Goal: Browse casually: Explore the website without a specific task or goal

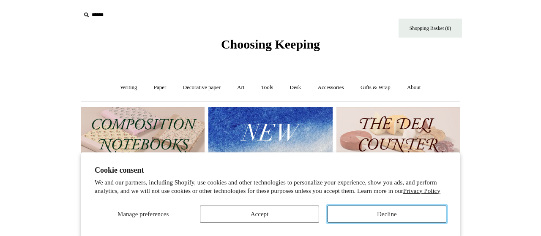
click at [384, 221] on button "Decline" at bounding box center [387, 214] width 119 height 17
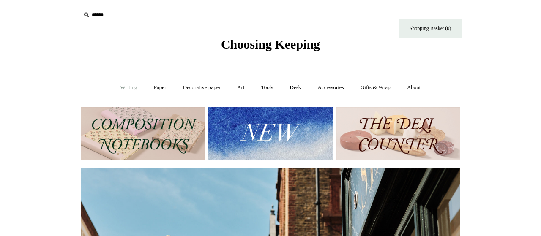
scroll to position [0, 380]
click at [244, 88] on link "Art +" at bounding box center [241, 88] width 22 height 22
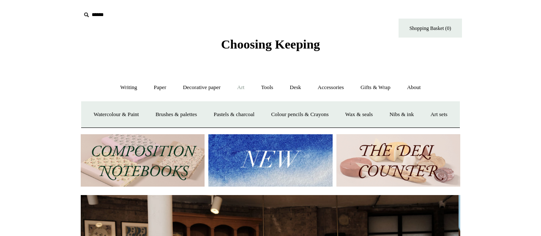
scroll to position [0, 0]
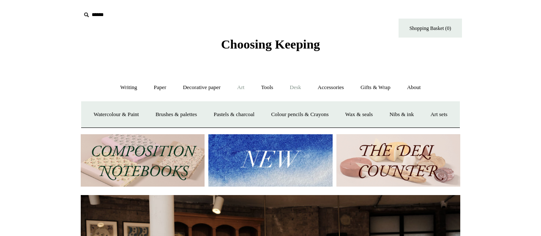
click at [298, 88] on link "Desk +" at bounding box center [295, 88] width 27 height 22
click at [298, 88] on link "Desk -" at bounding box center [295, 88] width 27 height 22
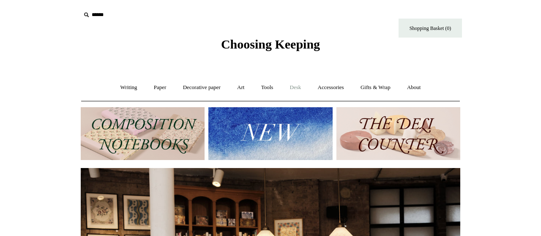
click at [298, 88] on link "Desk +" at bounding box center [295, 88] width 27 height 22
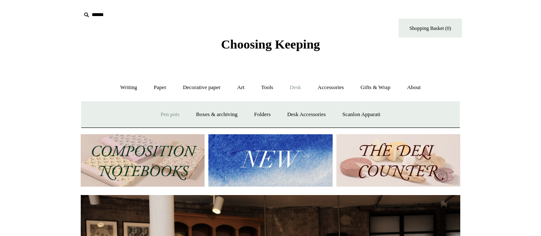
click at [164, 116] on link "Pen pots" at bounding box center [170, 115] width 34 height 22
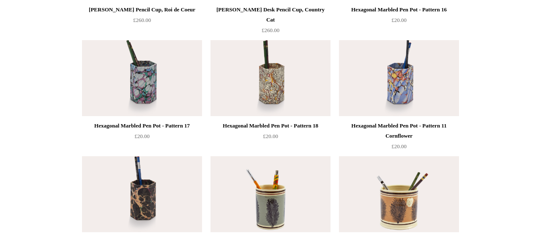
scroll to position [308, 0]
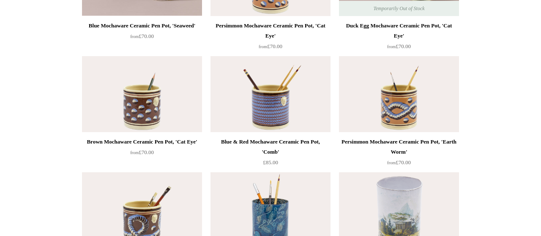
scroll to position [0, 0]
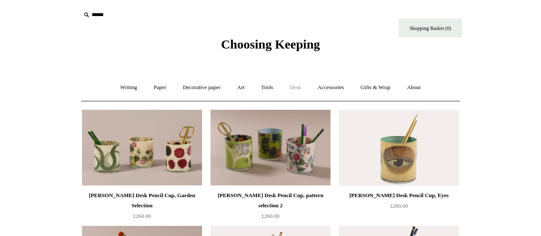
click at [297, 88] on link "Desk +" at bounding box center [295, 88] width 27 height 22
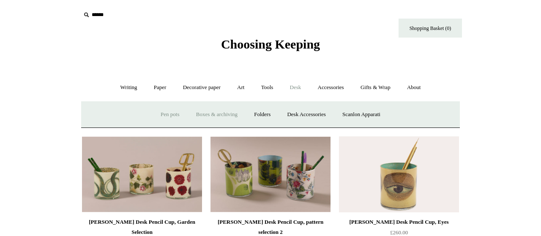
click at [211, 113] on link "Boxes & archiving" at bounding box center [217, 115] width 57 height 22
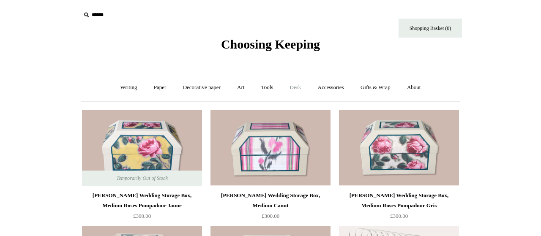
click at [295, 89] on link "Desk +" at bounding box center [295, 88] width 27 height 22
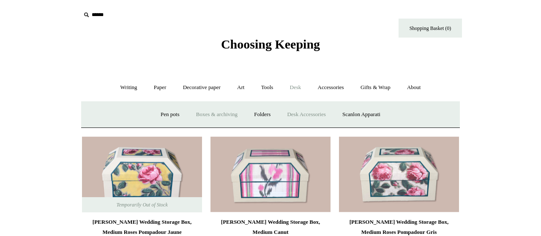
click at [304, 117] on link "Desk Accessories" at bounding box center [307, 115] width 54 height 22
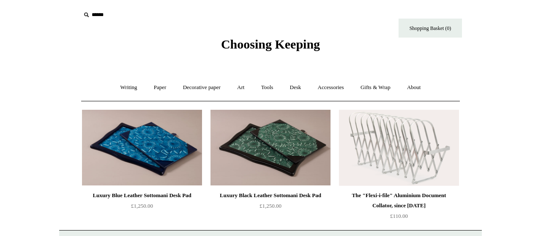
click at [504, 117] on html "Menu Choosing Keeping * Shipping Information Shopping Basket (0) * ⤺ + +" at bounding box center [270, 181] width 541 height 363
click at [301, 87] on link "Desk +" at bounding box center [295, 88] width 27 height 22
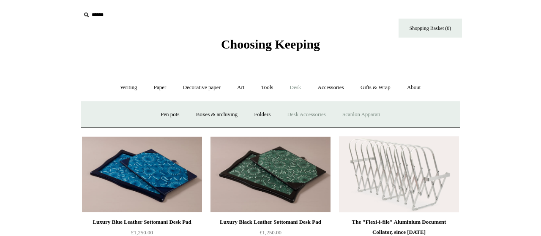
click at [363, 116] on link "Scanlon Apparati" at bounding box center [361, 115] width 53 height 22
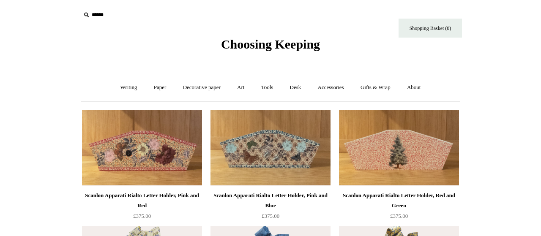
click at [331, 86] on link "Accessories +" at bounding box center [330, 88] width 41 height 22
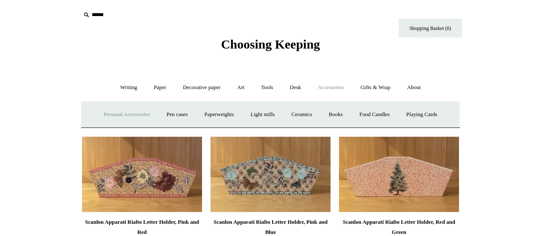
click at [125, 118] on link "Personal Accessories +" at bounding box center [126, 115] width 61 height 22
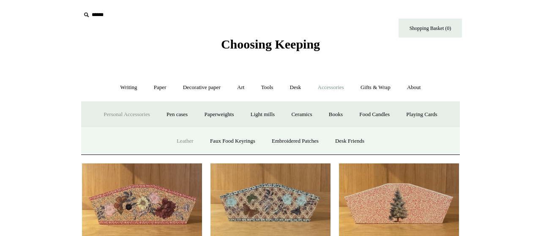
click at [176, 140] on link "Leather" at bounding box center [185, 141] width 32 height 22
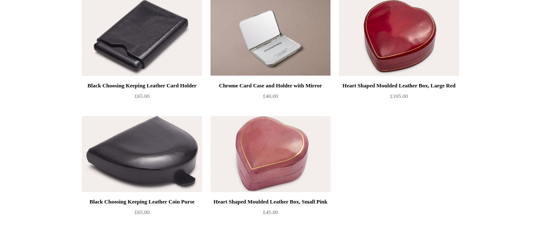
scroll to position [44, 0]
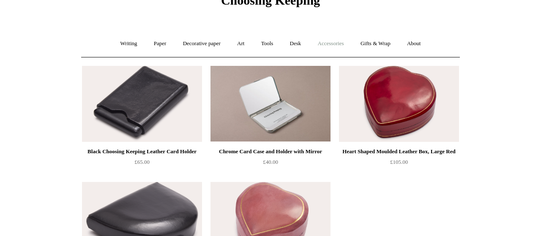
click at [338, 45] on link "Accessories +" at bounding box center [330, 44] width 41 height 22
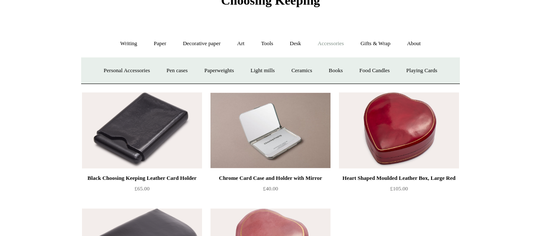
click at [338, 45] on link "Accessories -" at bounding box center [330, 44] width 41 height 22
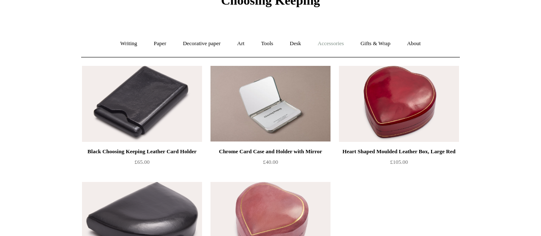
click at [338, 45] on link "Accessories +" at bounding box center [330, 44] width 41 height 22
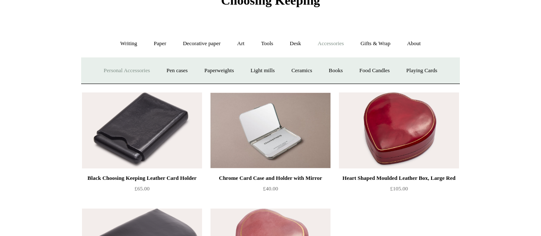
click at [137, 72] on link "Personal Accessories +" at bounding box center [126, 71] width 61 height 22
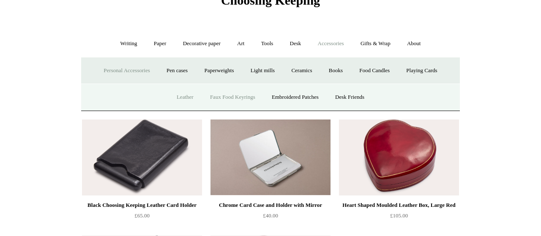
click at [241, 100] on link "Faux Food Keyrings" at bounding box center [233, 97] width 60 height 22
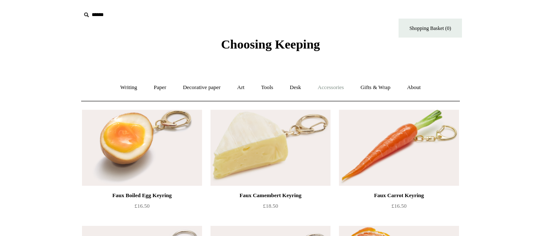
click at [330, 92] on link "Accessories +" at bounding box center [330, 88] width 41 height 22
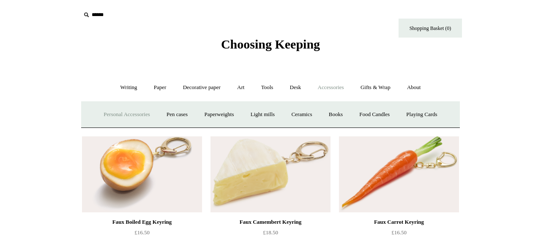
click at [138, 112] on link "Personal Accessories +" at bounding box center [126, 115] width 61 height 22
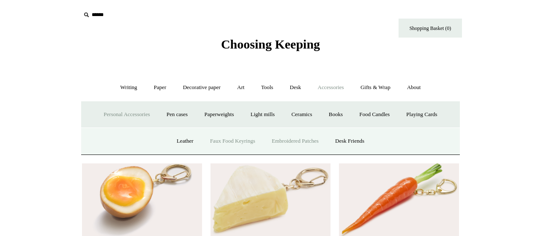
click at [299, 143] on link "Embroidered Patches" at bounding box center [295, 141] width 62 height 22
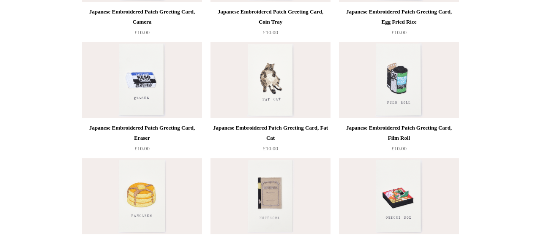
scroll to position [220, 0]
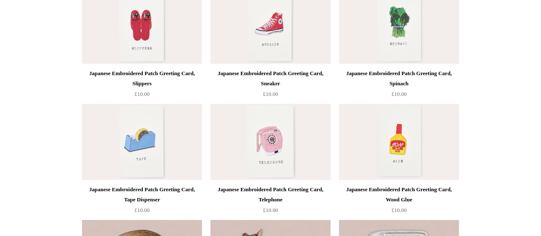
click at [299, 143] on div at bounding box center [271, 142] width 120 height 76
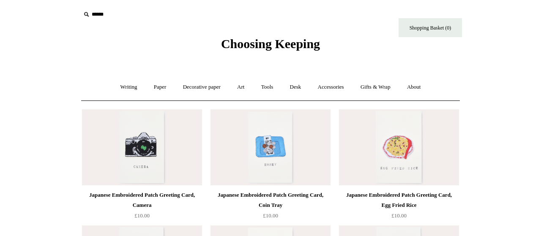
scroll to position [0, 0]
click at [340, 88] on link "Accessories +" at bounding box center [330, 88] width 41 height 22
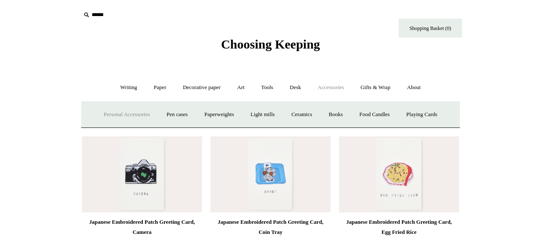
click at [110, 122] on link "Personal Accessories +" at bounding box center [126, 115] width 61 height 22
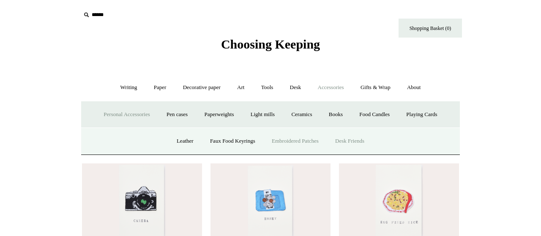
click at [358, 142] on link "Desk Friends" at bounding box center [350, 141] width 44 height 22
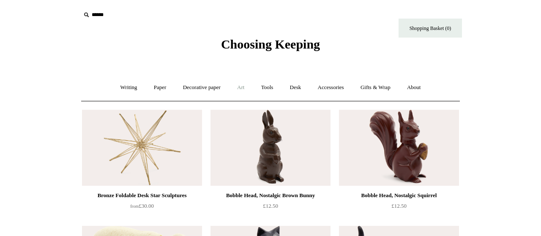
click at [238, 90] on link "Art +" at bounding box center [241, 88] width 22 height 22
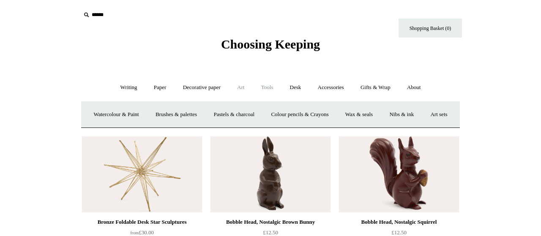
click at [266, 86] on link "Tools +" at bounding box center [267, 88] width 27 height 22
click at [340, 89] on link "Accessories +" at bounding box center [330, 88] width 41 height 22
click at [268, 114] on link "Light mills" at bounding box center [262, 115] width 39 height 22
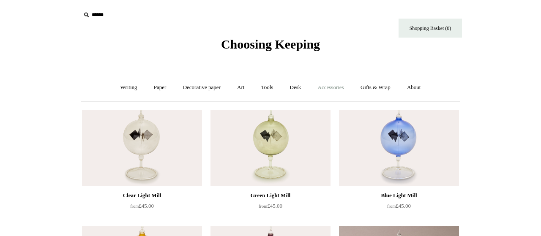
click at [340, 88] on link "Accessories +" at bounding box center [330, 88] width 41 height 22
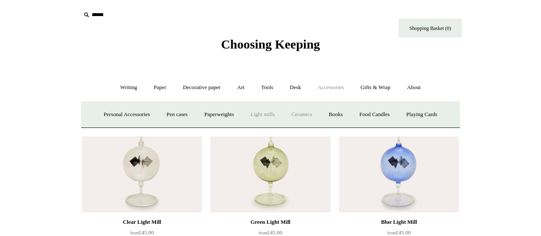
click at [310, 114] on link "Ceramics +" at bounding box center [302, 115] width 36 height 22
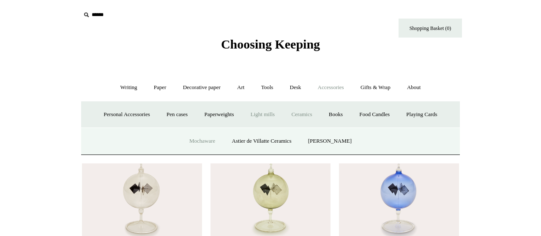
click at [202, 143] on link "Mochaware" at bounding box center [202, 141] width 41 height 22
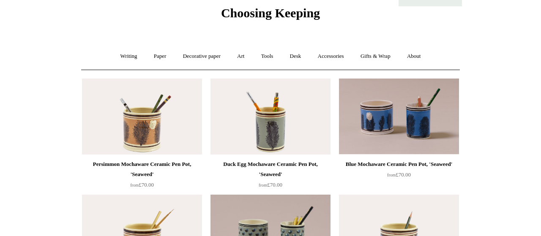
scroll to position [6, 0]
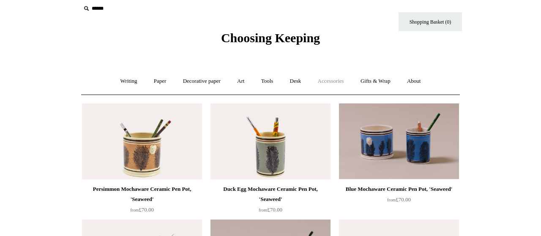
click at [332, 80] on link "Accessories +" at bounding box center [330, 81] width 41 height 22
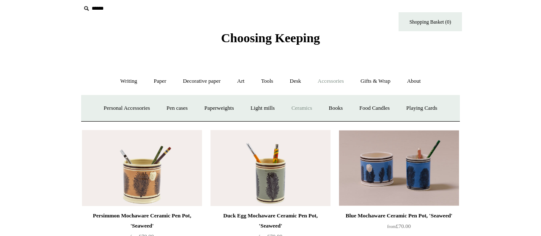
click at [310, 109] on link "Ceramics +" at bounding box center [302, 108] width 36 height 22
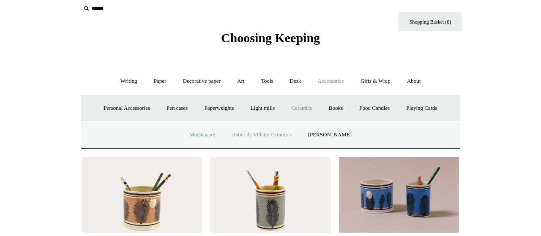
click at [280, 137] on link "Astier de Villatte Ceramics" at bounding box center [262, 135] width 75 height 22
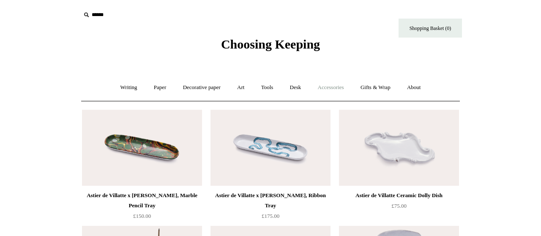
click at [324, 90] on link "Accessories +" at bounding box center [330, 88] width 41 height 22
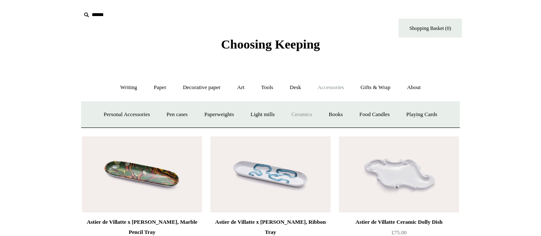
click at [304, 117] on link "Ceramics +" at bounding box center [302, 115] width 36 height 22
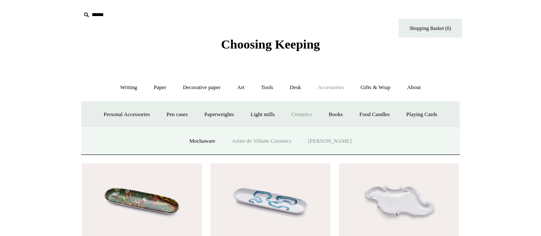
click at [323, 140] on link "[PERSON_NAME]" at bounding box center [330, 141] width 59 height 22
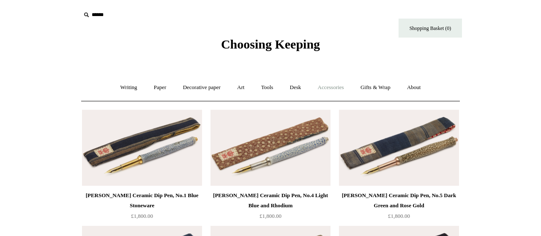
click at [324, 89] on link "Accessories +" at bounding box center [330, 88] width 41 height 22
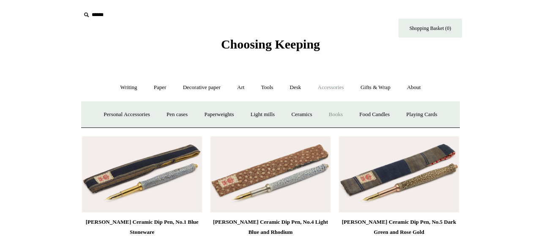
click at [340, 114] on link "Books" at bounding box center [335, 115] width 29 height 22
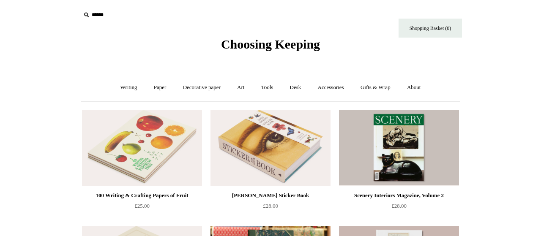
click at [498, 160] on html "Menu Choosing Keeping * Shipping Information Shopping Basket (0) * ⤺ + +" at bounding box center [270, 239] width 541 height 479
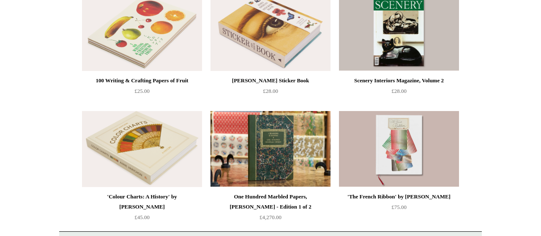
scroll to position [154, 0]
